Goal: Complete application form

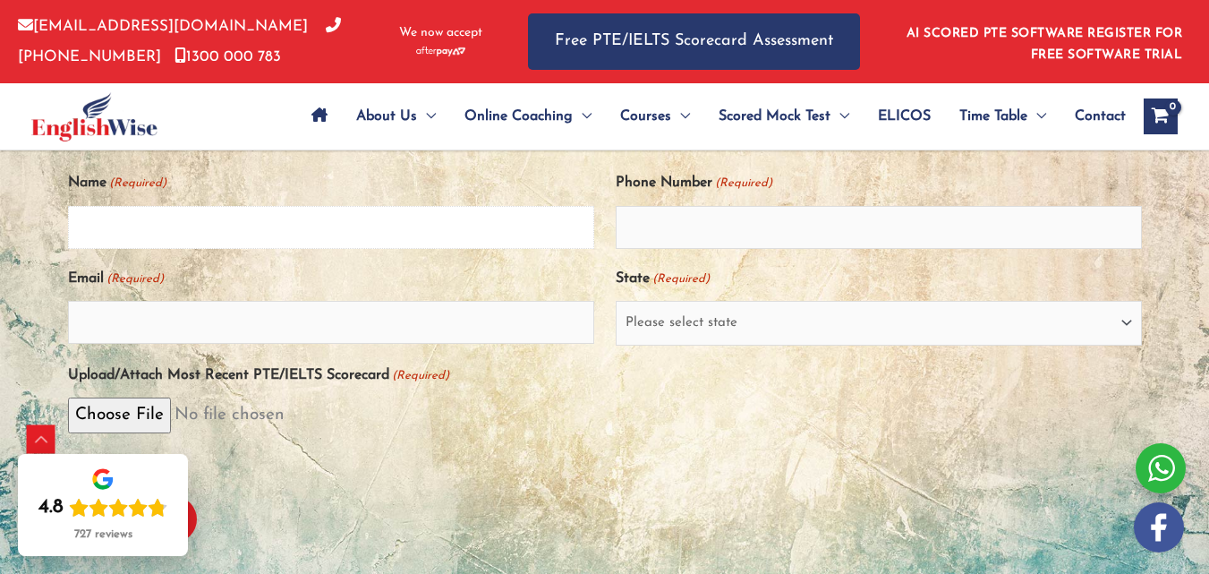
drag, startPoint x: 0, startPoint y: 0, endPoint x: 355, endPoint y: 243, distance: 430.1
click at [355, 243] on input "Name (Required)" at bounding box center [331, 227] width 526 height 43
type input "SATHTHIYA GNANAVARATHAN"
type input "0414171581"
type input "V.VARATHAN@HOTMAIL.COM"
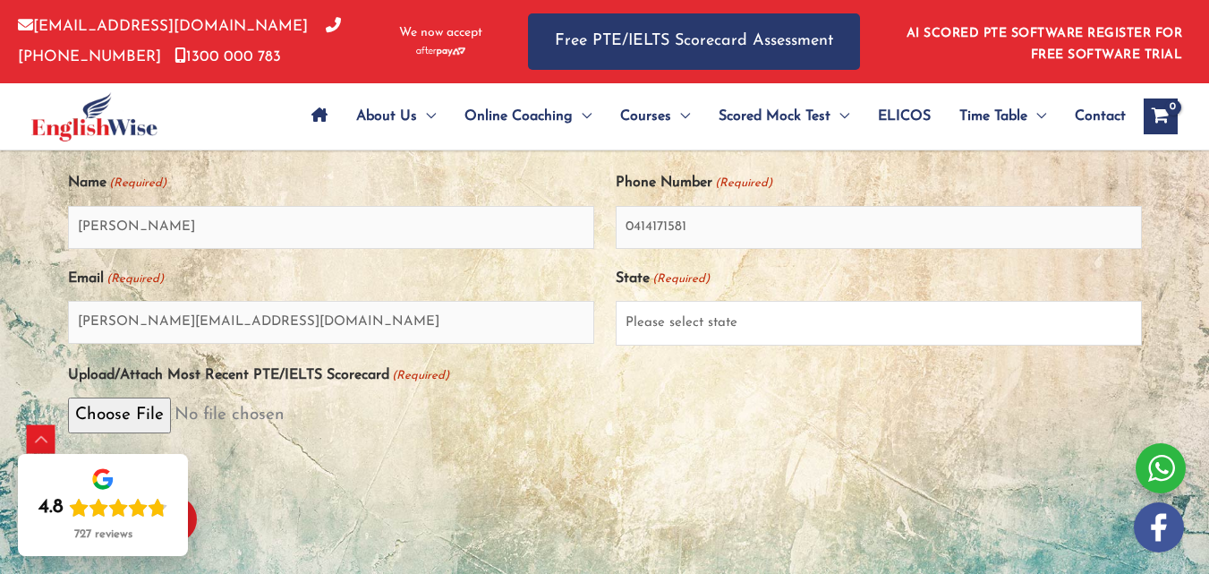
select select "[GEOGRAPHIC_DATA] ([GEOGRAPHIC_DATA])"
drag, startPoint x: 694, startPoint y: 234, endPoint x: 615, endPoint y: 234, distance: 79.6
click at [616, 234] on input "0414171581" at bounding box center [879, 227] width 526 height 43
click at [669, 236] on input "043385042" at bounding box center [879, 227] width 526 height 43
type input "0433852042"
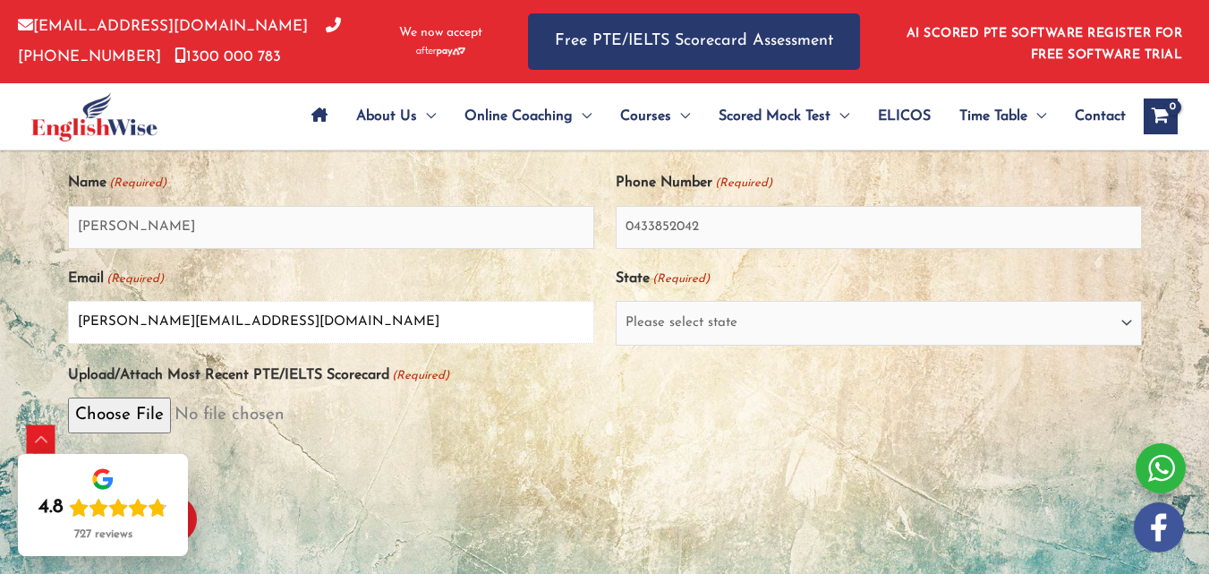
drag, startPoint x: 316, startPoint y: 332, endPoint x: 92, endPoint y: 367, distance: 226.4
click at [92, 367] on div "PTE/IELTS Score Card Assessment Name (Required) SATHTHIYA GNANAVARATHAN Phone N…" at bounding box center [605, 327] width 1074 height 457
click at [97, 344] on input "V.VARATHAN@HOTMAIL.COM" at bounding box center [331, 322] width 526 height 43
drag, startPoint x: 319, startPoint y: 329, endPoint x: 0, endPoint y: 351, distance: 320.2
click at [68, 351] on div "PTE/IELTS Score Card Assessment Name (Required) SATHTHIYA GNANAVARATHAN Phone N…" at bounding box center [605, 328] width 1074 height 636
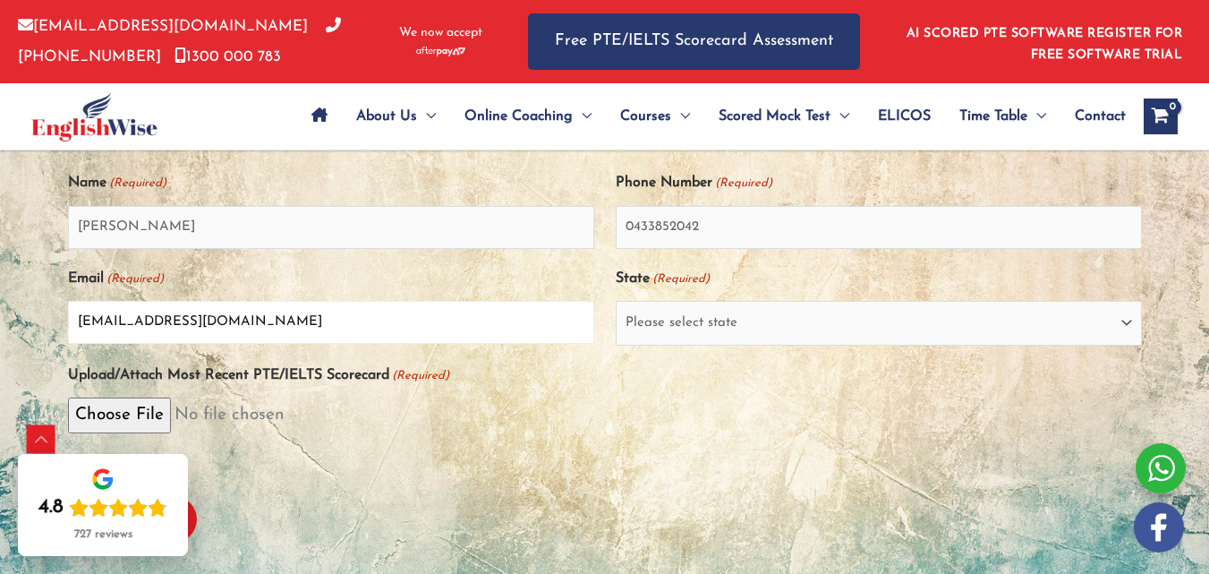
type input "k"
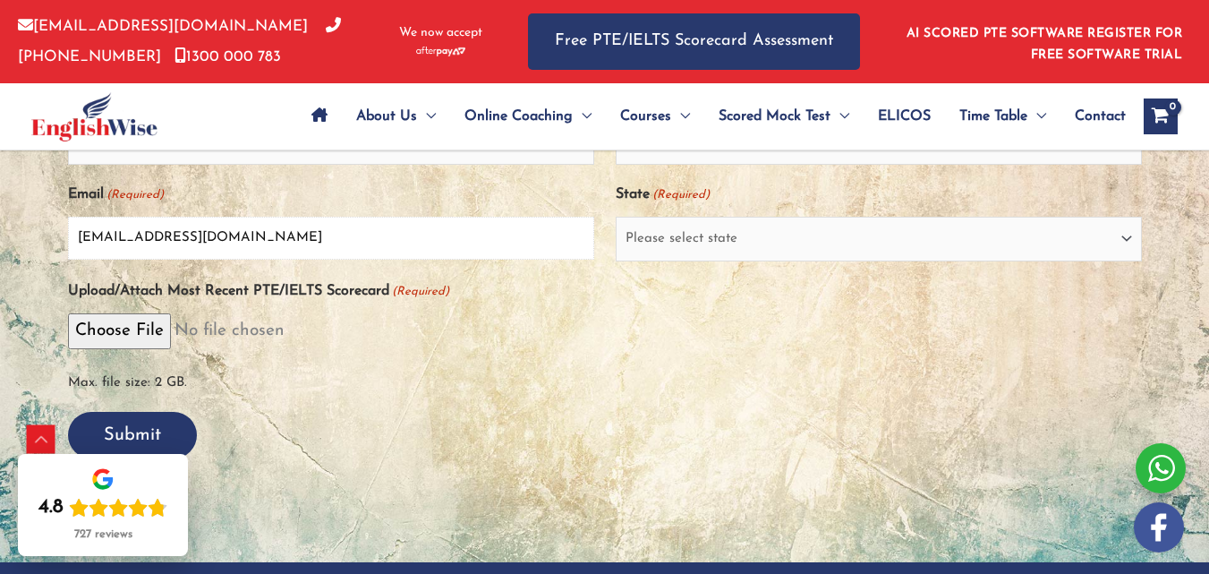
scroll to position [408, 0]
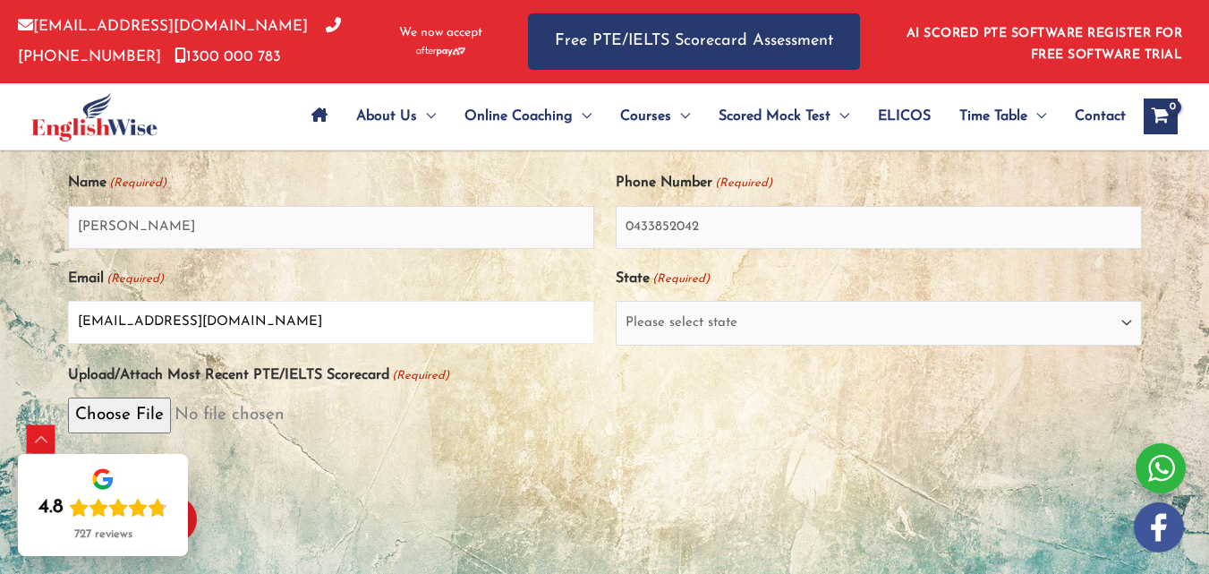
type input "Ksaththy@gmail.com"
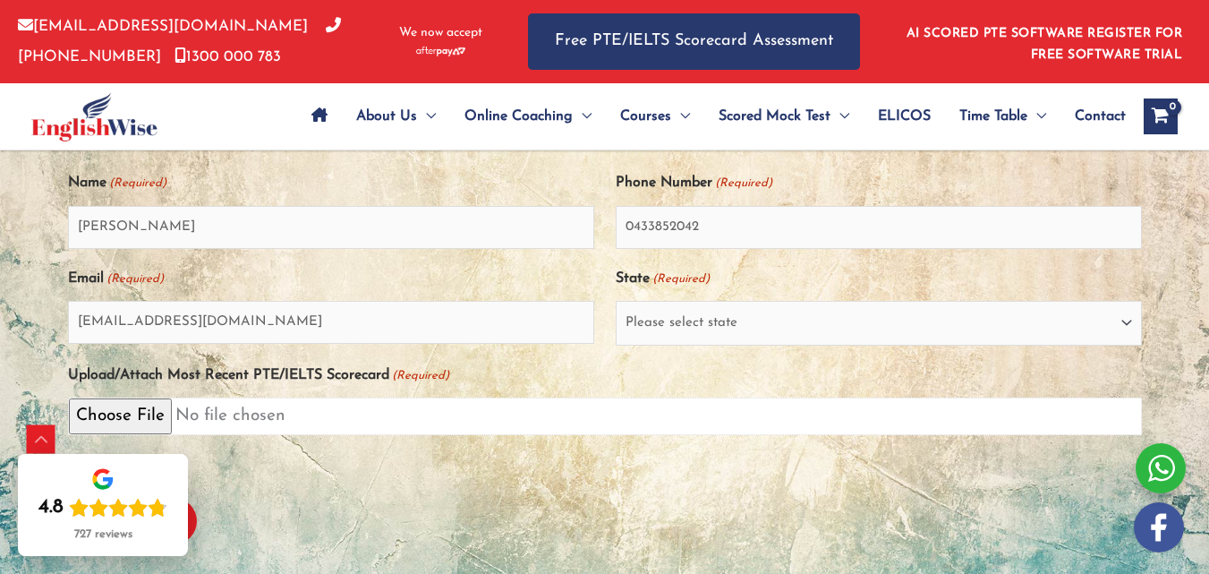
click at [174, 423] on input "Upload/Attach Most Recent PTE/IELTS Scorecard (Required)" at bounding box center [605, 415] width 1074 height 37
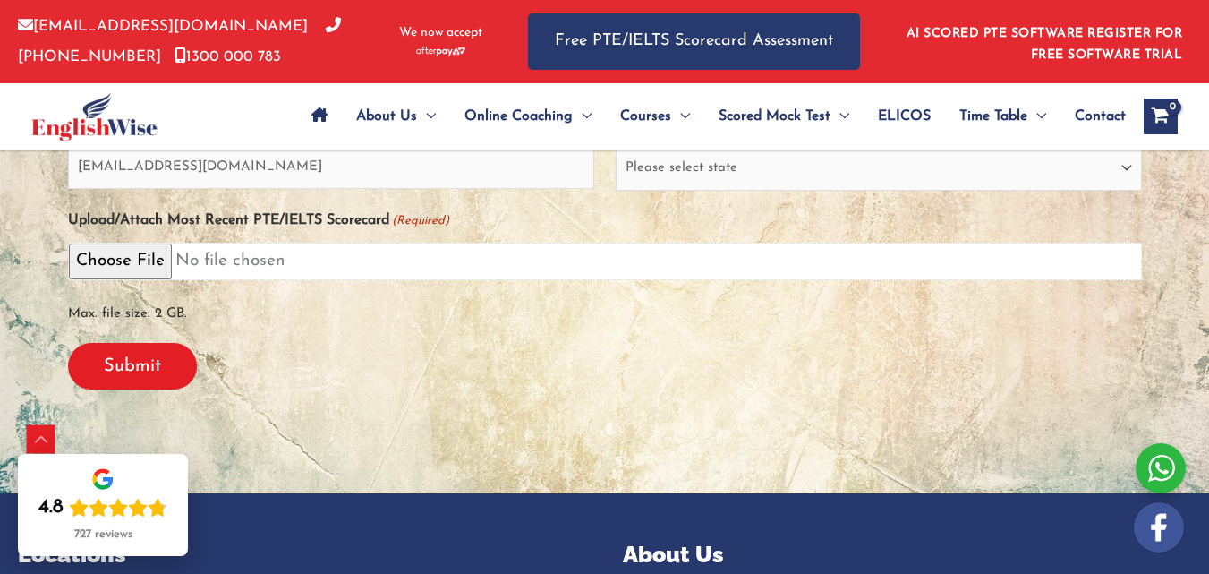
scroll to position [587, 0]
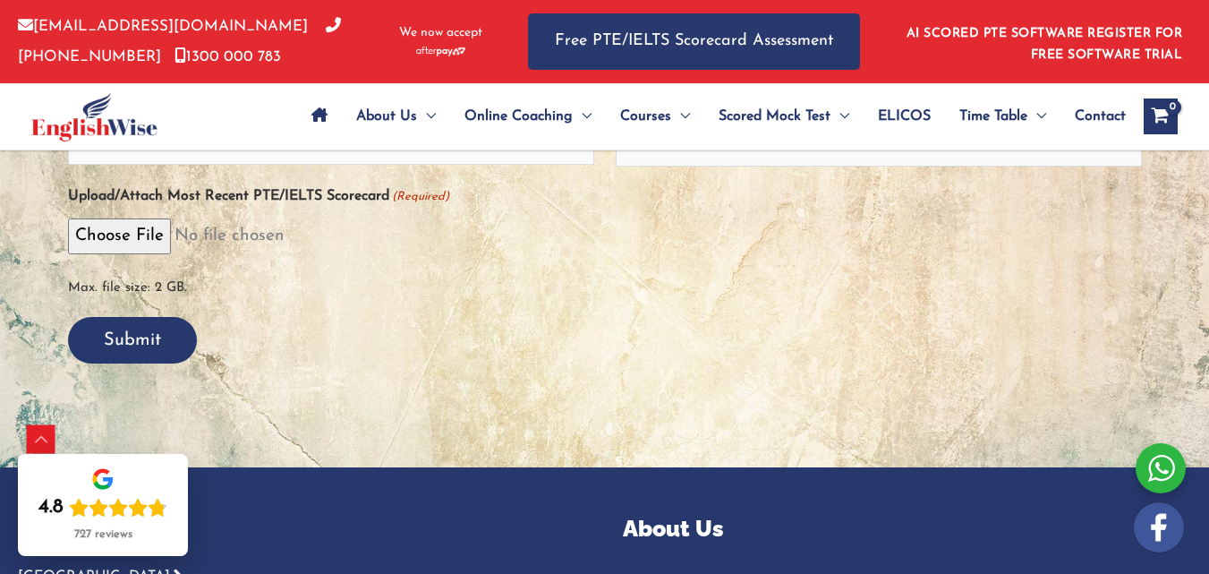
click at [176, 342] on input "Submit" at bounding box center [132, 340] width 129 height 47
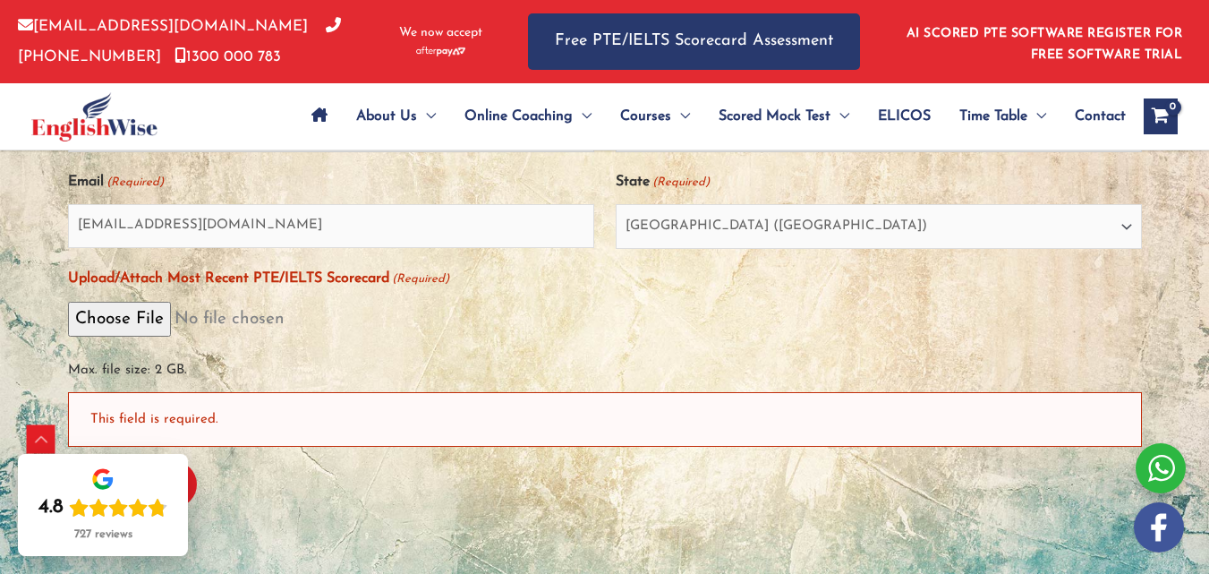
scroll to position [683, 0]
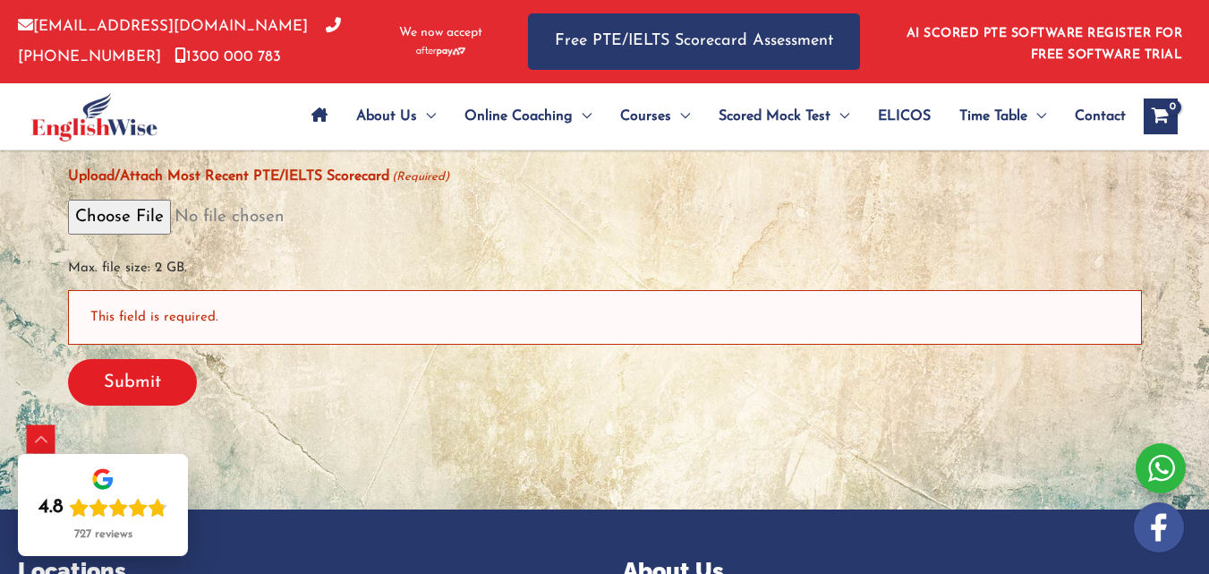
click at [235, 311] on div "This field is required." at bounding box center [605, 317] width 1074 height 55
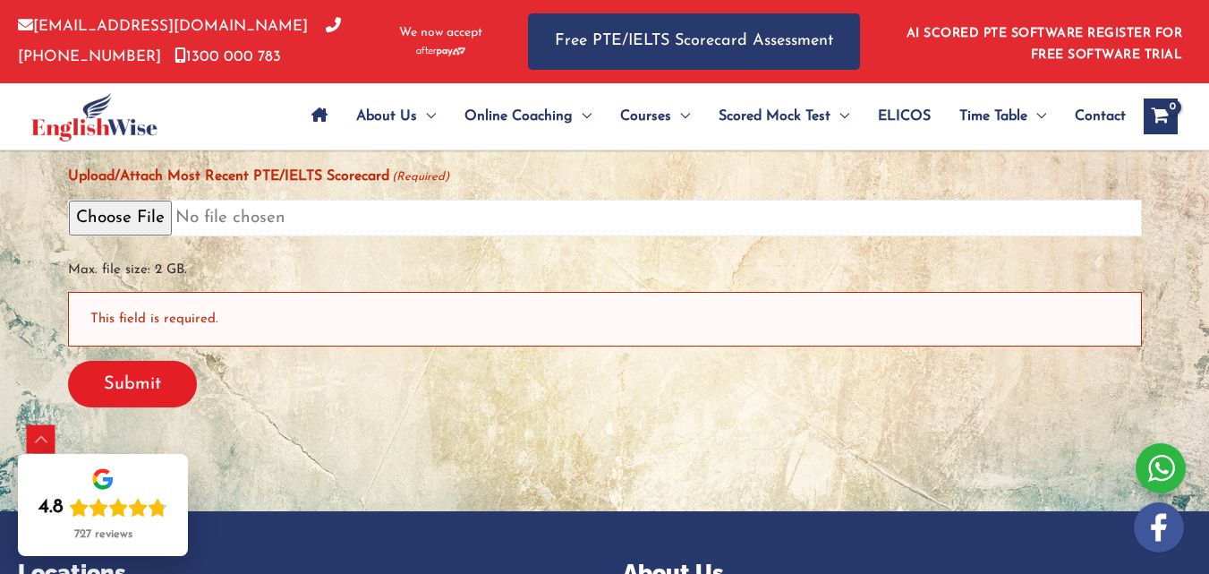
click at [158, 218] on input "Upload/Attach Most Recent PTE/IELTS Scorecard (Required)" at bounding box center [605, 218] width 1074 height 37
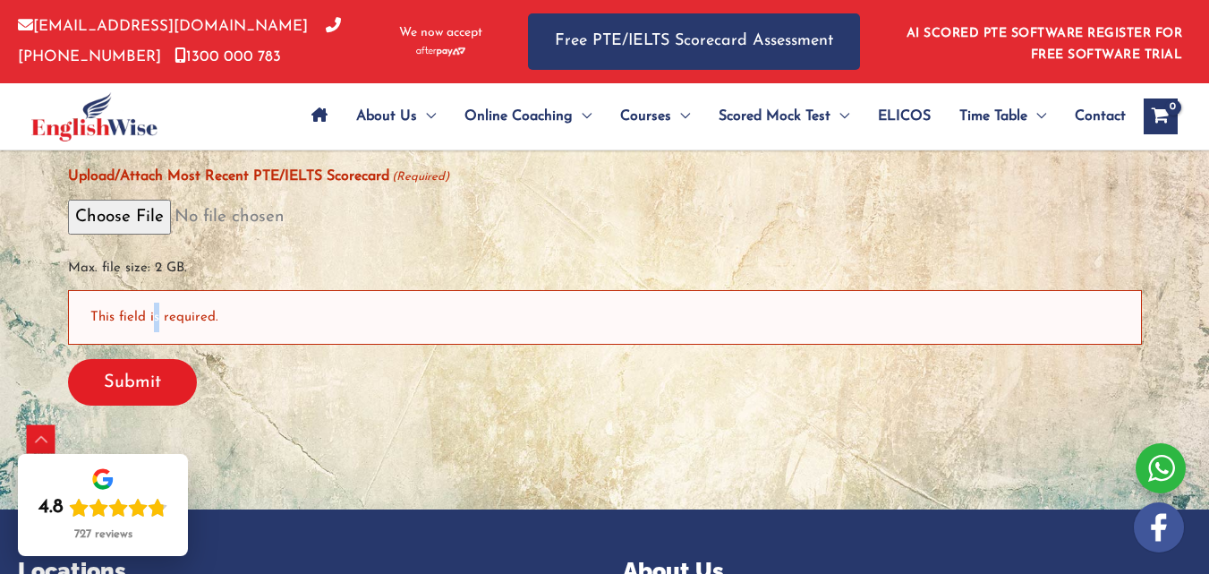
click at [182, 304] on div "This field is required." at bounding box center [605, 317] width 1074 height 55
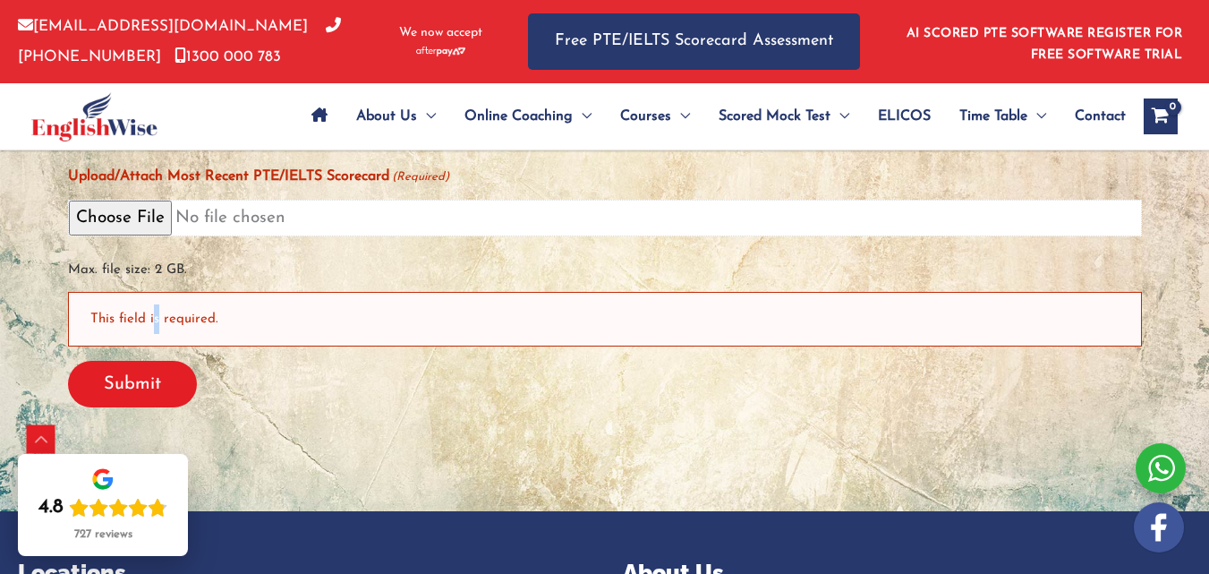
click at [181, 205] on input "Upload/Attach Most Recent PTE/IELTS Scorecard (Required)" at bounding box center [605, 218] width 1074 height 37
type input "C:\fakepath\AU12525500454-20-09-2025-ETRF.pdf"
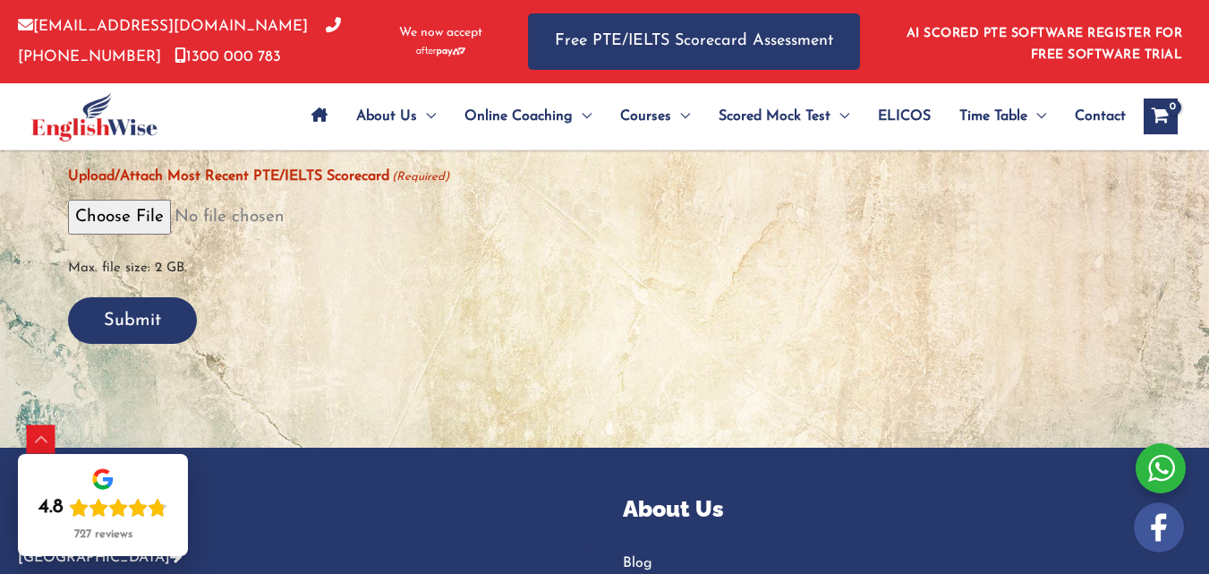
click at [132, 312] on input "Submit" at bounding box center [132, 320] width 129 height 47
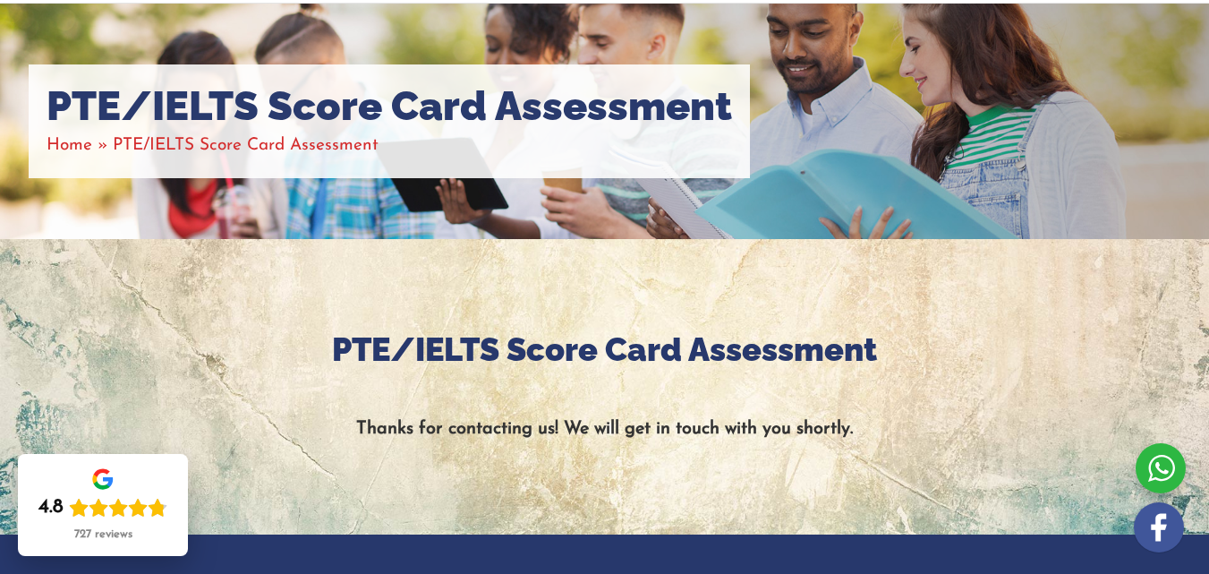
scroll to position [0, 0]
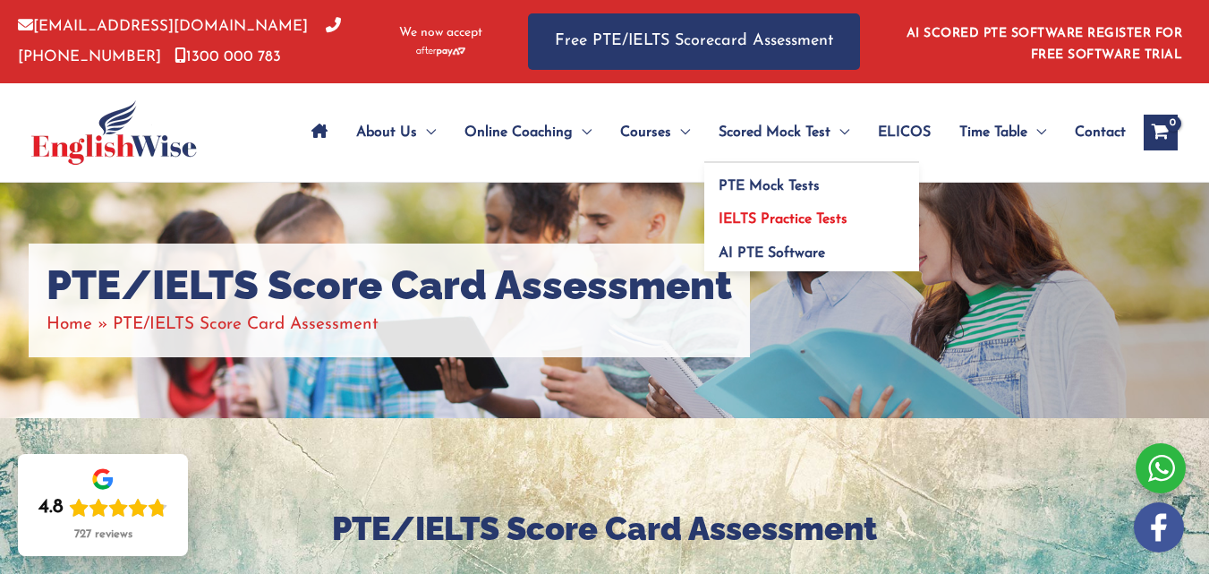
click at [830, 214] on span "IELTS Practice Tests" at bounding box center [783, 219] width 129 height 14
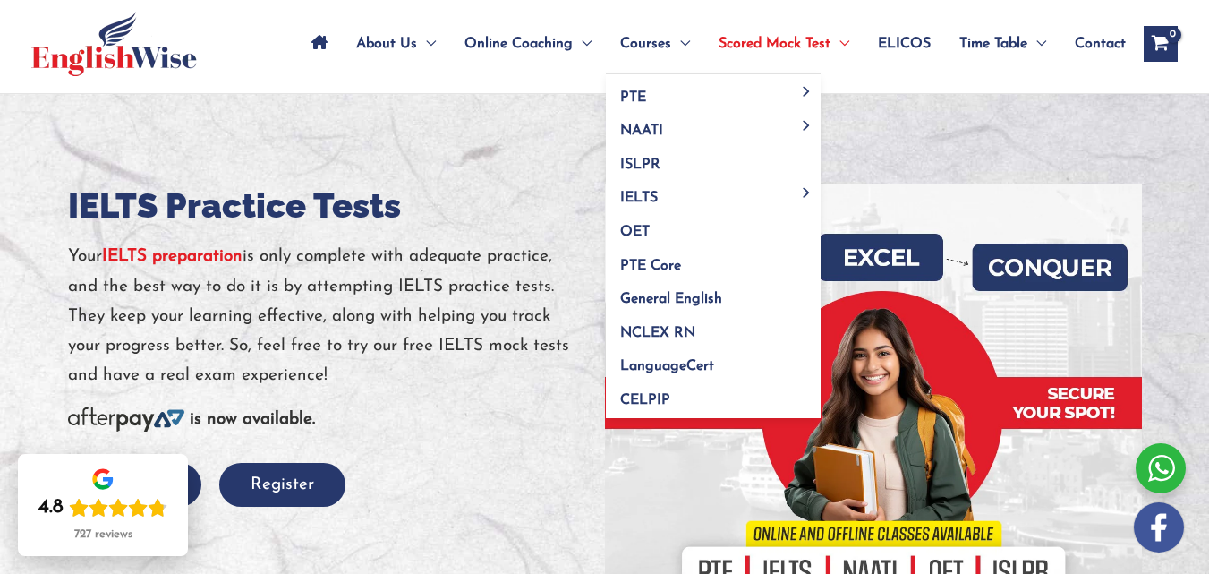
scroll to position [89, 0]
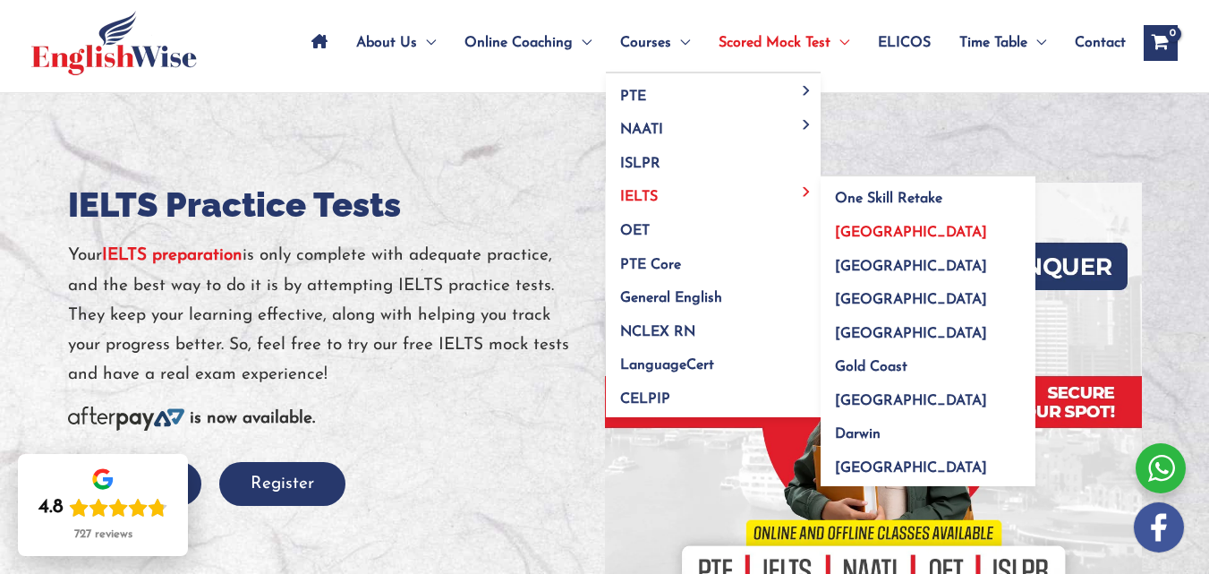
click at [860, 231] on span "[GEOGRAPHIC_DATA]" at bounding box center [911, 233] width 152 height 14
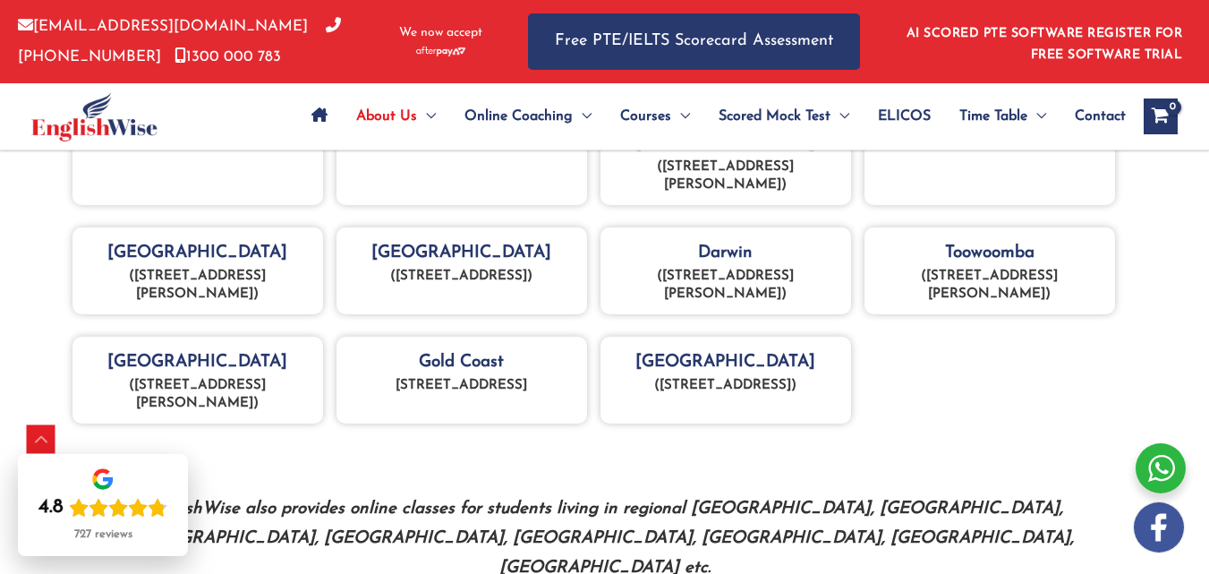
scroll to position [927, 0]
click at [479, 274] on div "Tasmania (21 Bathurst Street, Hobart, Tasmania, 7000)" at bounding box center [461, 270] width 251 height 87
click at [455, 285] on p "(21 Bathurst Street, Hobart, Tasmania, 7000)" at bounding box center [461, 277] width 233 height 18
click at [461, 285] on p "(21 Bathurst Street, Hobart, Tasmania, 7000)" at bounding box center [461, 277] width 233 height 18
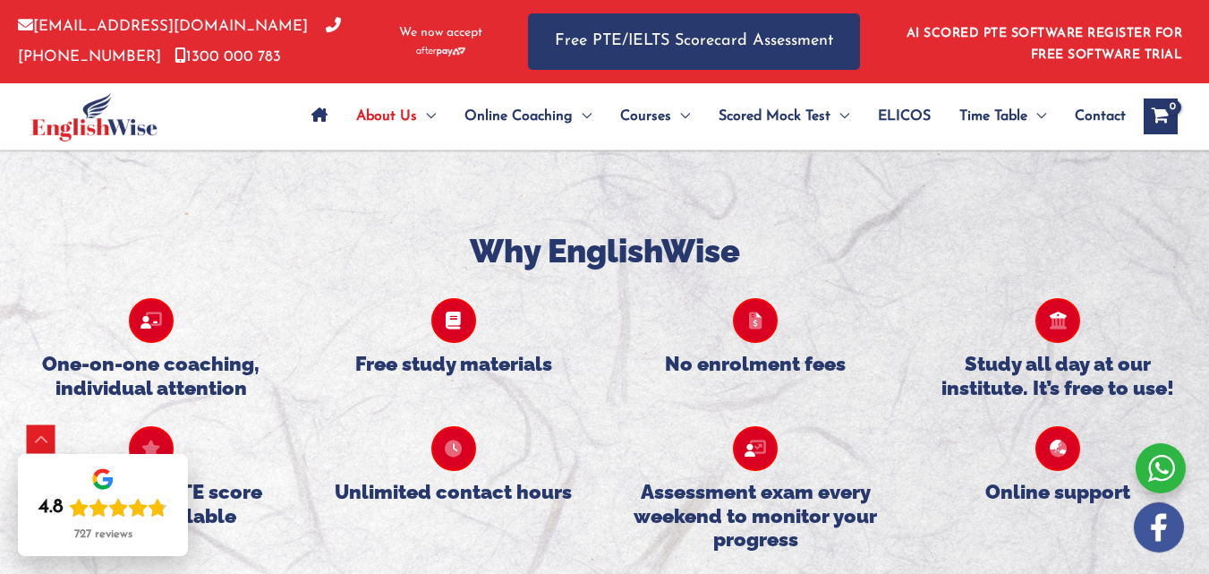
scroll to position [1464, 0]
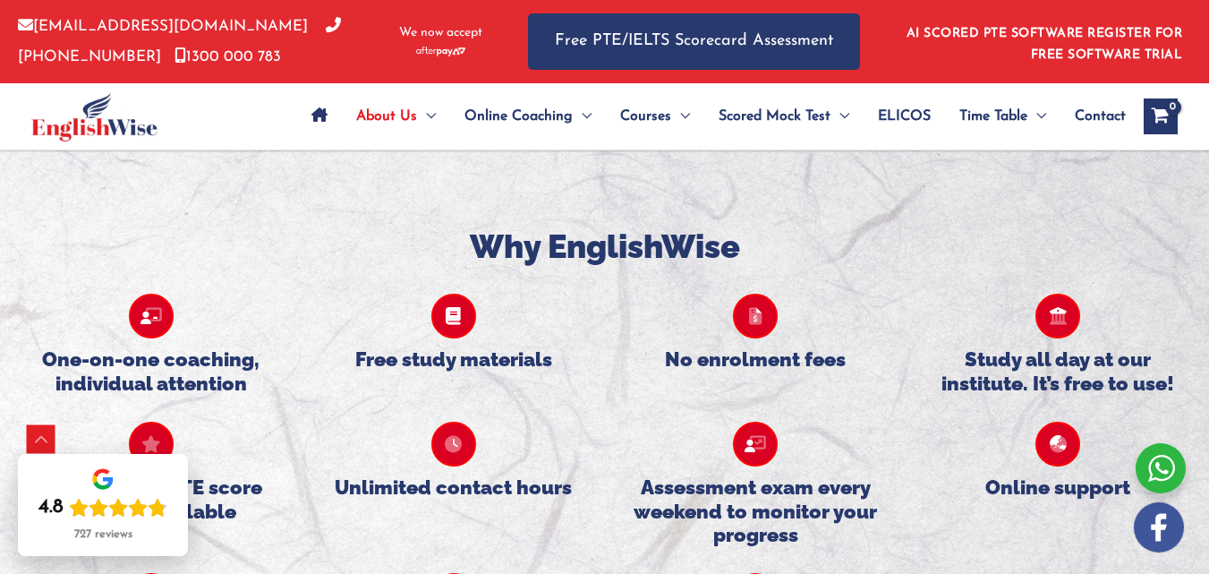
click at [462, 314] on icon at bounding box center [453, 316] width 45 height 45
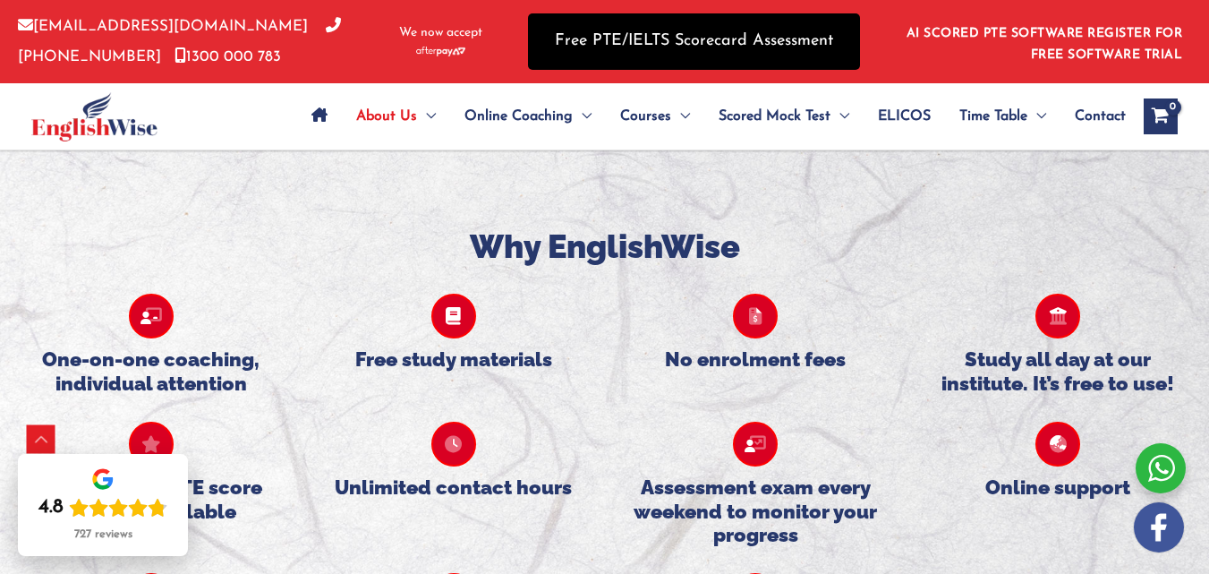
click at [625, 38] on link "Free PTE/IELTS Scorecard Assessment" at bounding box center [694, 41] width 332 height 56
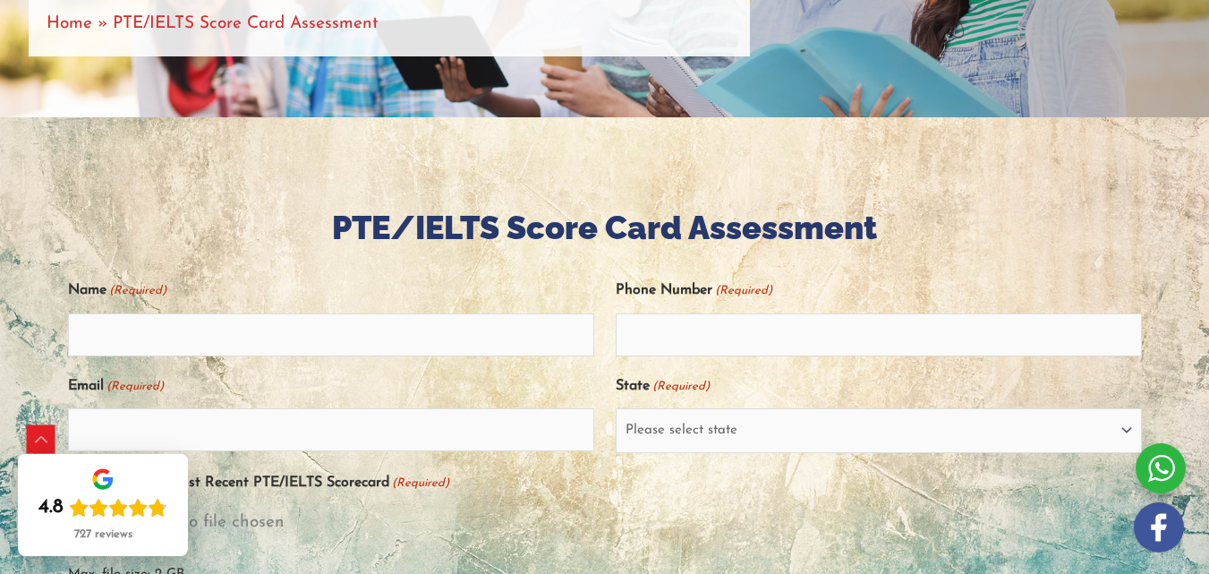
scroll to position [300, 0]
